Goal: Task Accomplishment & Management: Use online tool/utility

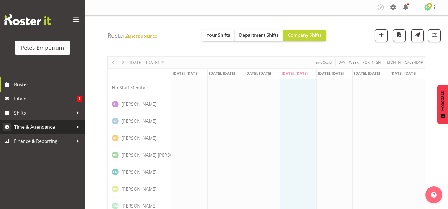
click at [39, 124] on span "Time & Attendance" at bounding box center [43, 127] width 59 height 8
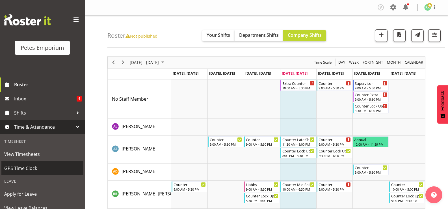
click at [21, 170] on span "GPS Time Clock" at bounding box center [42, 168] width 76 height 8
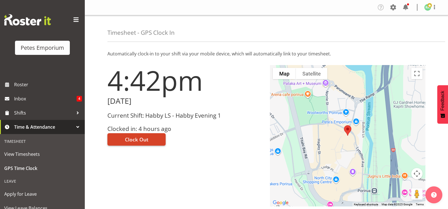
click at [141, 136] on span "Clock Out" at bounding box center [136, 139] width 23 height 7
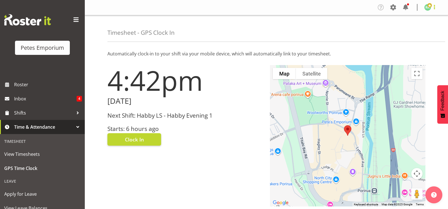
click at [433, 6] on span at bounding box center [434, 7] width 7 height 7
click at [408, 29] on link "Log Out" at bounding box center [411, 30] width 54 height 10
